Goal: Task Accomplishment & Management: Manage account settings

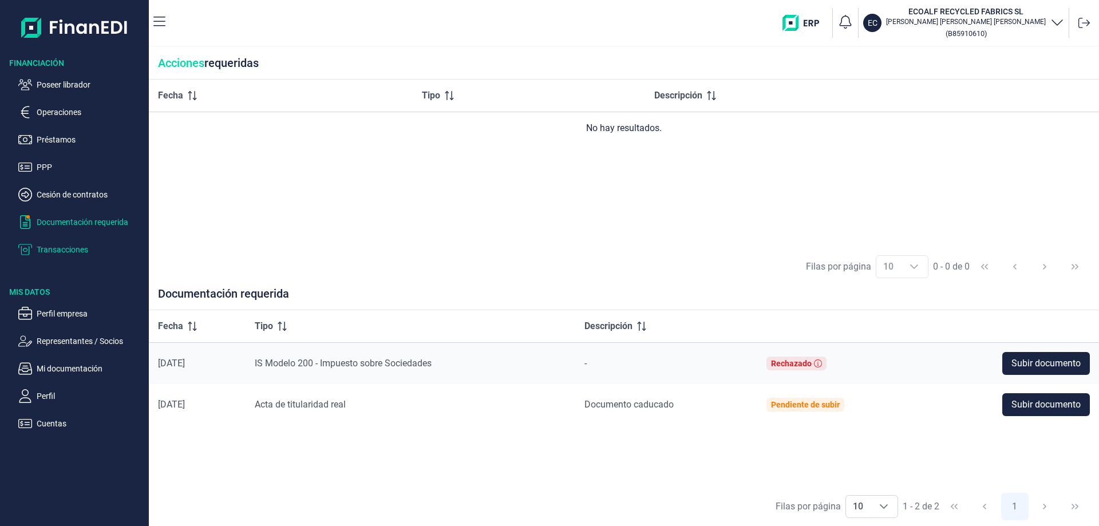
click at [77, 251] on p "Transacciones" at bounding box center [91, 250] width 108 height 14
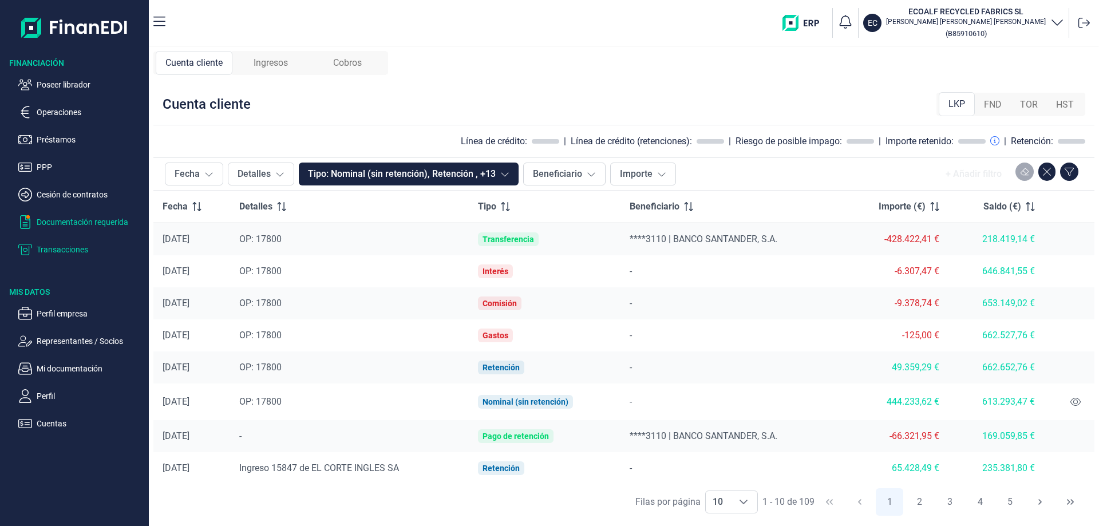
click at [93, 223] on p "Documentación requerida" at bounding box center [91, 222] width 108 height 14
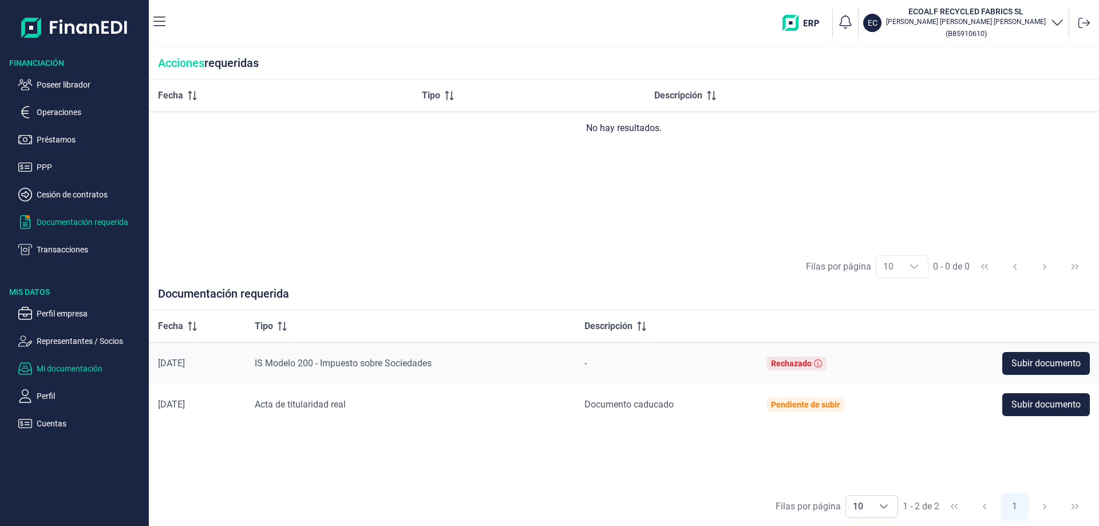
click at [74, 370] on p "Mi documentación" at bounding box center [91, 369] width 108 height 14
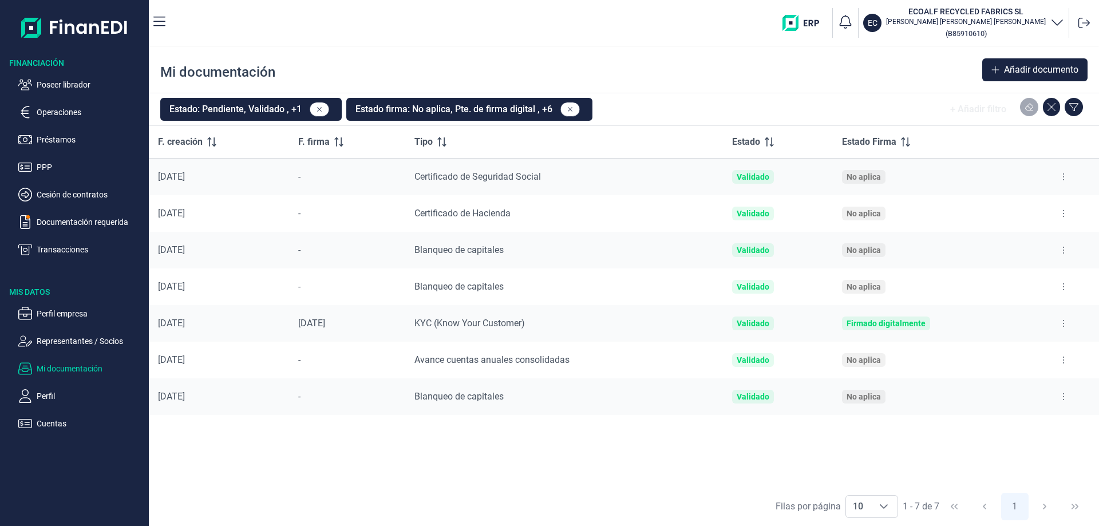
click at [1062, 183] on button at bounding box center [1063, 177] width 21 height 18
click at [1002, 70] on button "Añadir documento" at bounding box center [1034, 69] width 105 height 23
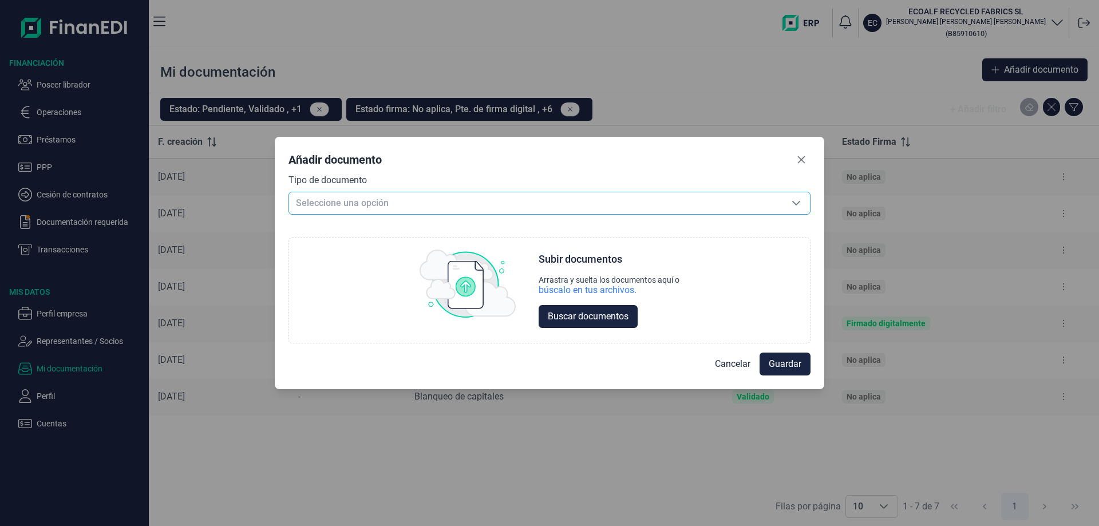
click at [341, 198] on span "Seleccione una opción" at bounding box center [535, 203] width 493 height 22
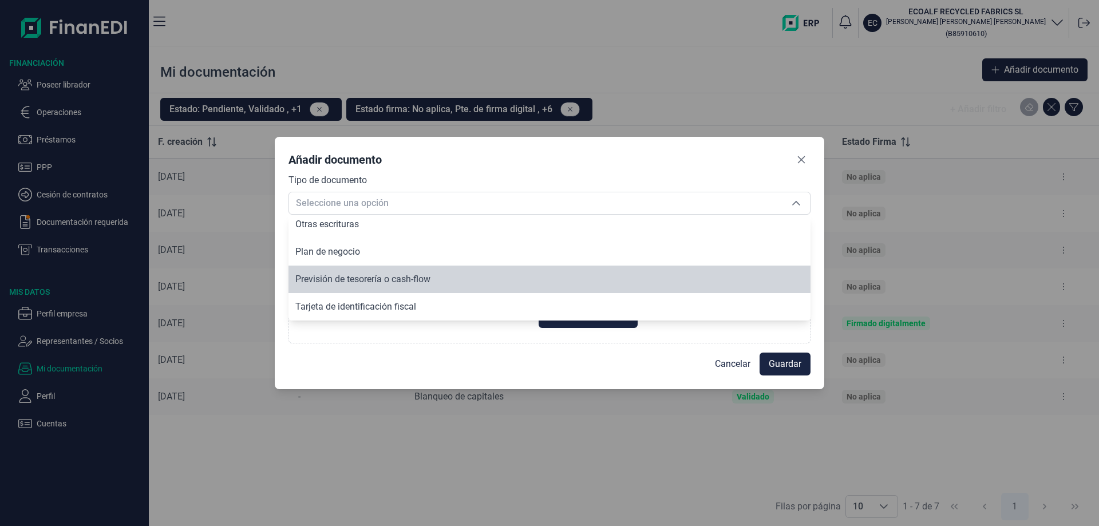
scroll to position [1621, 0]
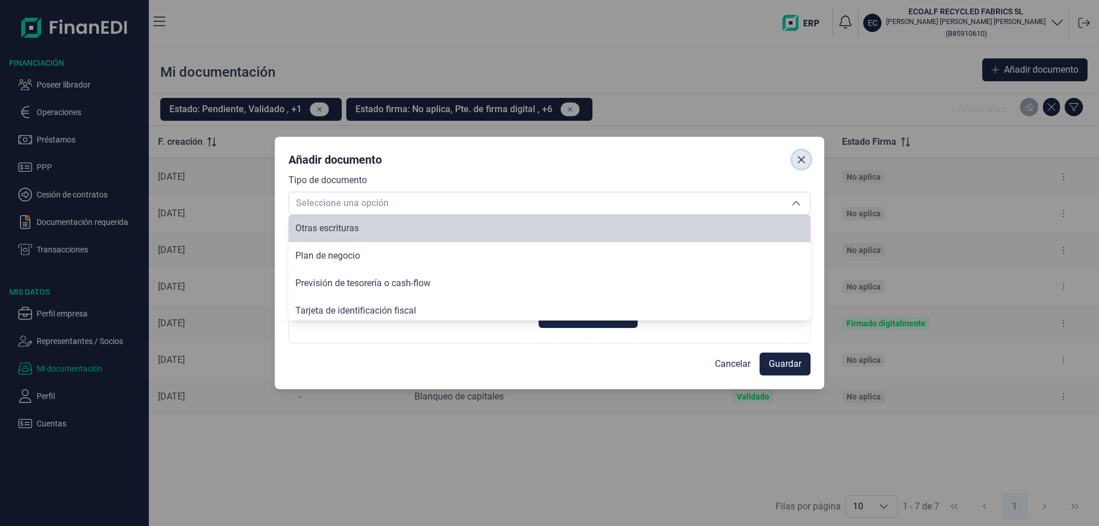
click at [802, 155] on icon "Close" at bounding box center [801, 159] width 9 height 9
